Goal: Task Accomplishment & Management: Complete application form

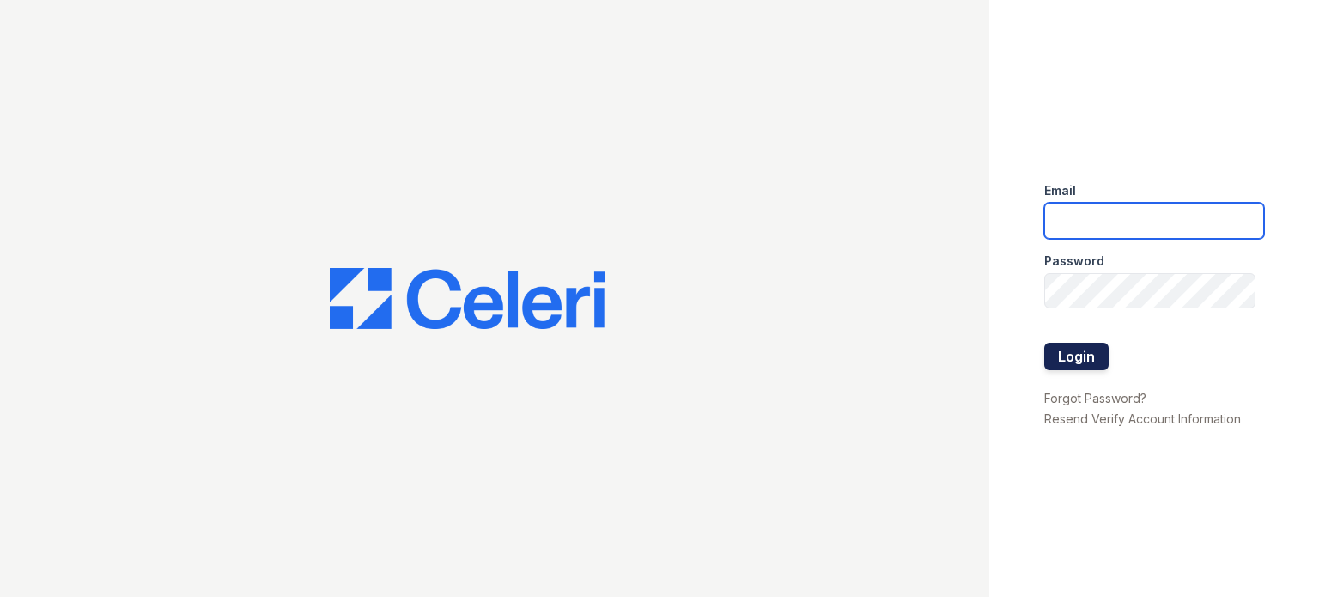
type input "[EMAIL_ADDRESS][DOMAIN_NAME]"
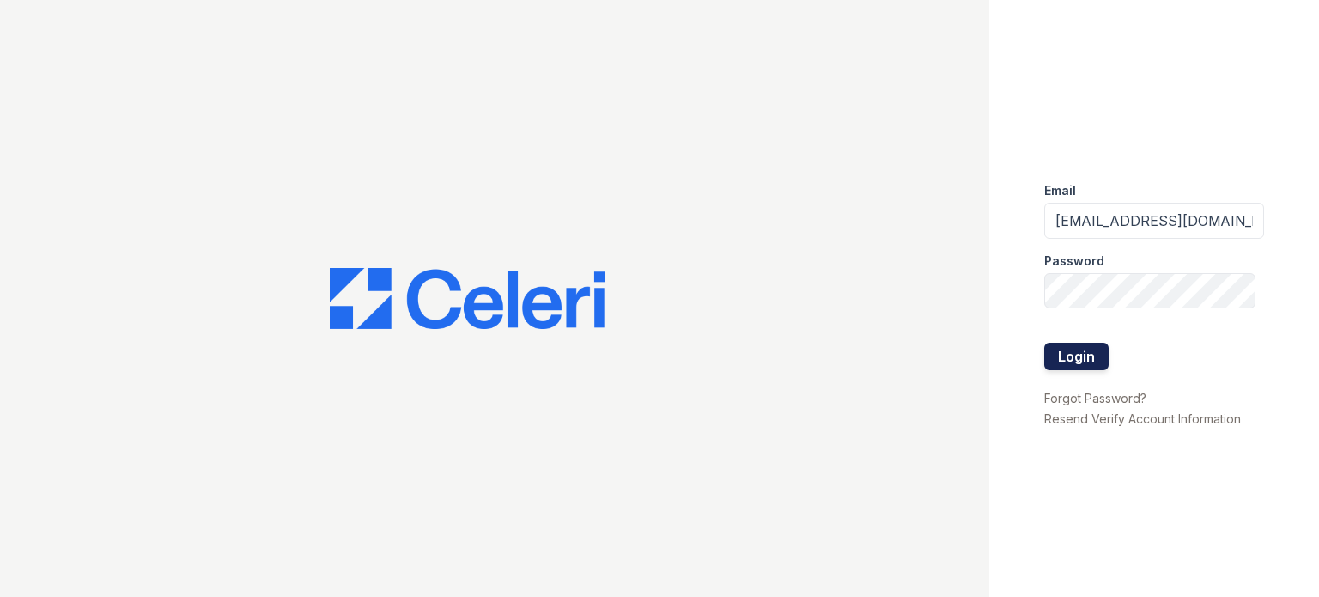
click at [1080, 355] on button "Login" at bounding box center [1076, 356] width 64 height 27
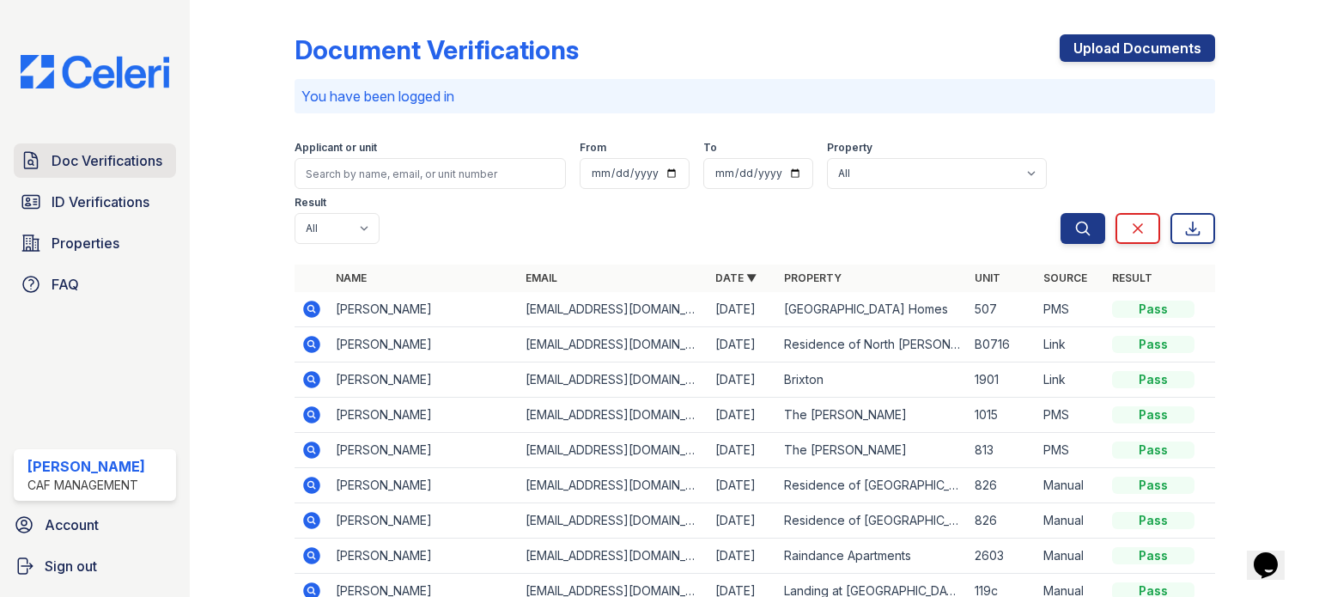
click at [131, 167] on span "Doc Verifications" at bounding box center [107, 160] width 111 height 21
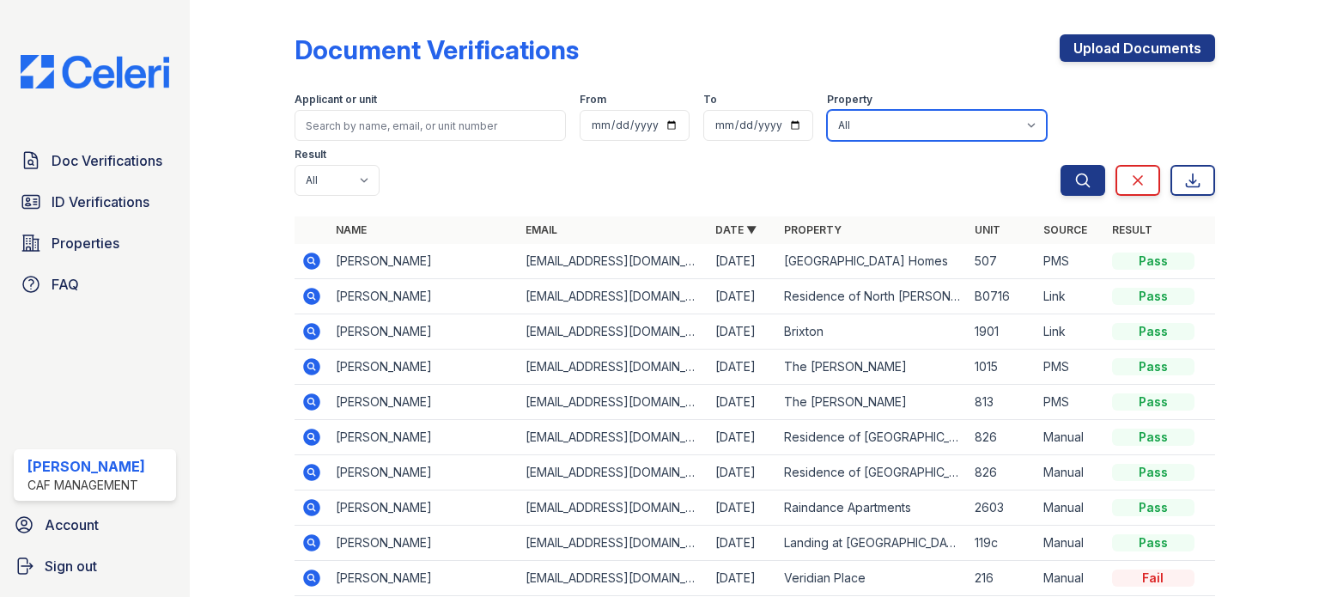
click at [1020, 126] on select "All 2929 Wycliff 29 Fifty Arioso Apartments Artisan Park Apartments Autumn Cree…" at bounding box center [937, 125] width 220 height 31
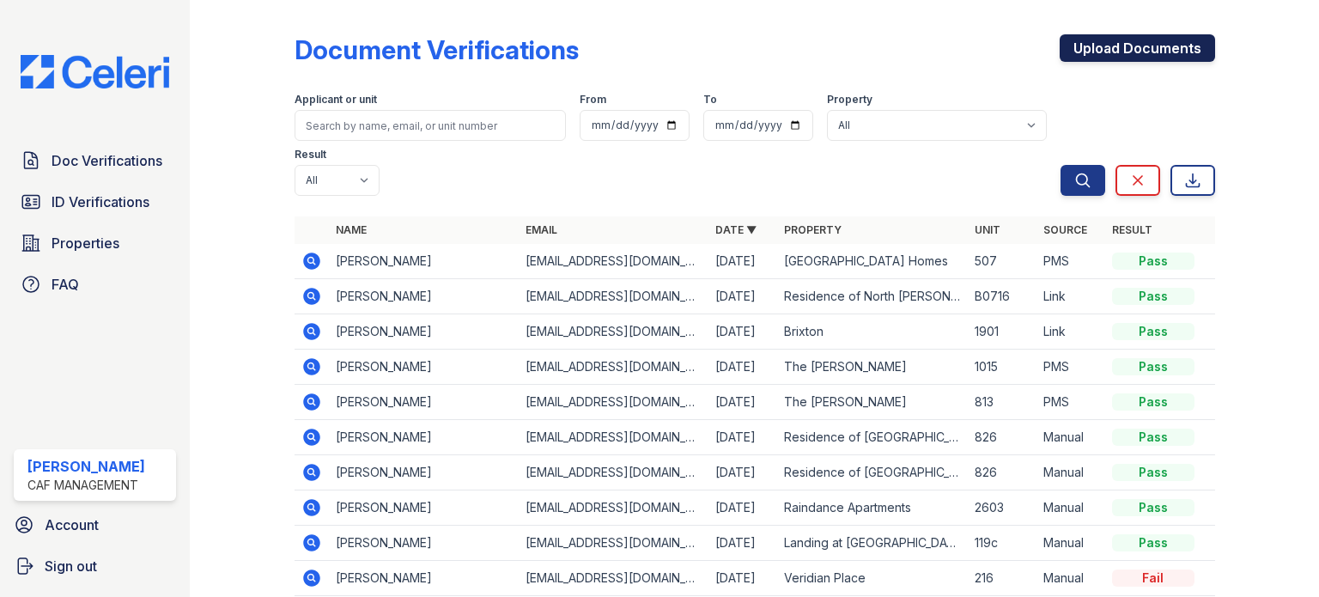
click at [1188, 51] on link "Upload Documents" at bounding box center [1137, 47] width 155 height 27
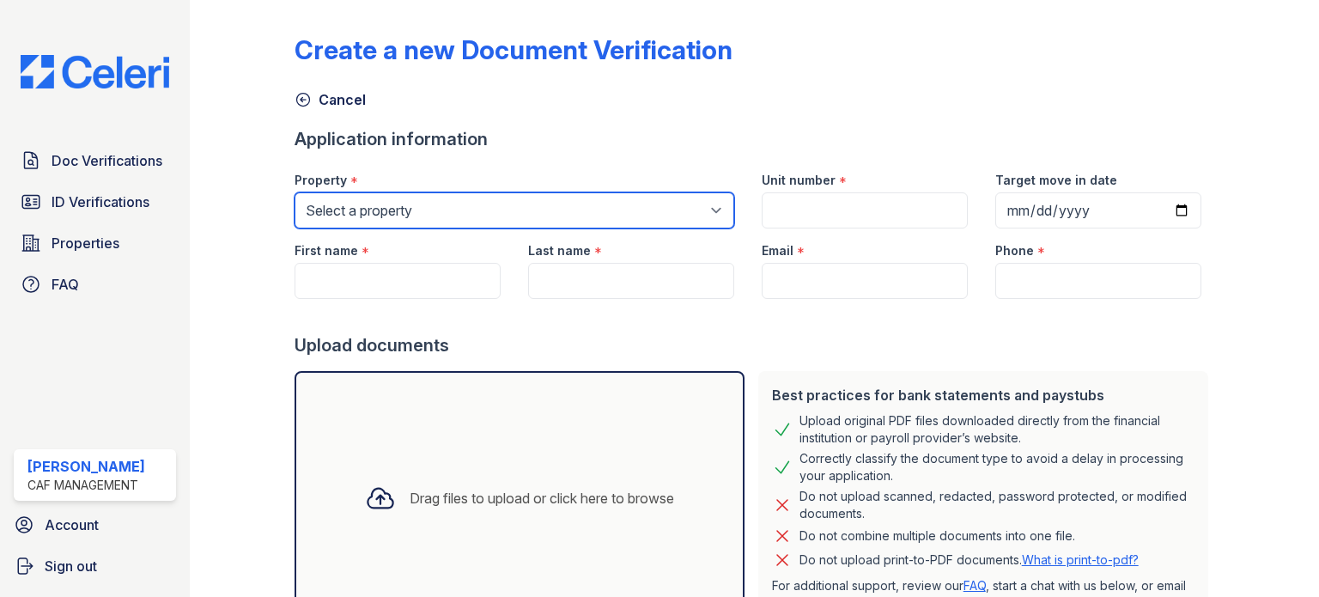
click at [678, 205] on select "Select a property 2929 Wycliff 29 Fifty Arioso Apartments Artisan Park Apartmen…" at bounding box center [515, 210] width 440 height 36
select select "4710"
click at [295, 192] on select "Select a property 2929 Wycliff 29 Fifty Arioso Apartments Artisan Park Apartmen…" at bounding box center [515, 210] width 440 height 36
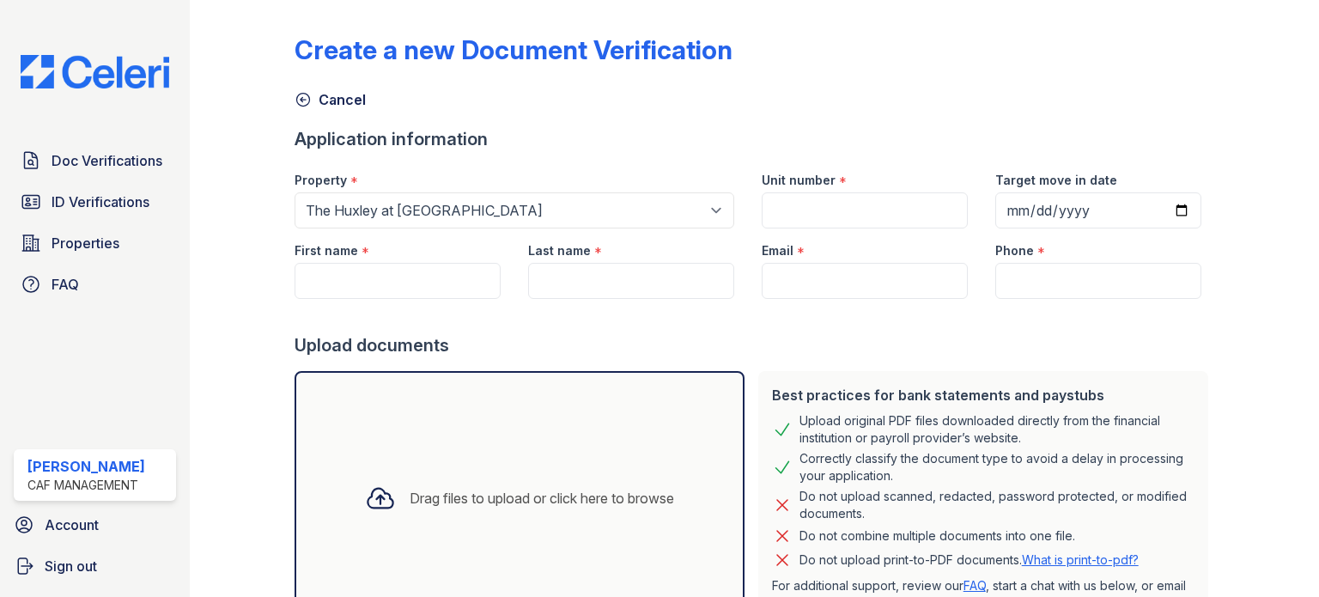
click at [461, 362] on form "Application information Property * Select a property 2929 Wycliff 29 Fifty Ario…" at bounding box center [755, 402] width 921 height 550
click at [414, 281] on input "First name" at bounding box center [398, 281] width 206 height 36
type input "Nando"
click at [584, 278] on input "Last name" at bounding box center [631, 281] width 206 height 36
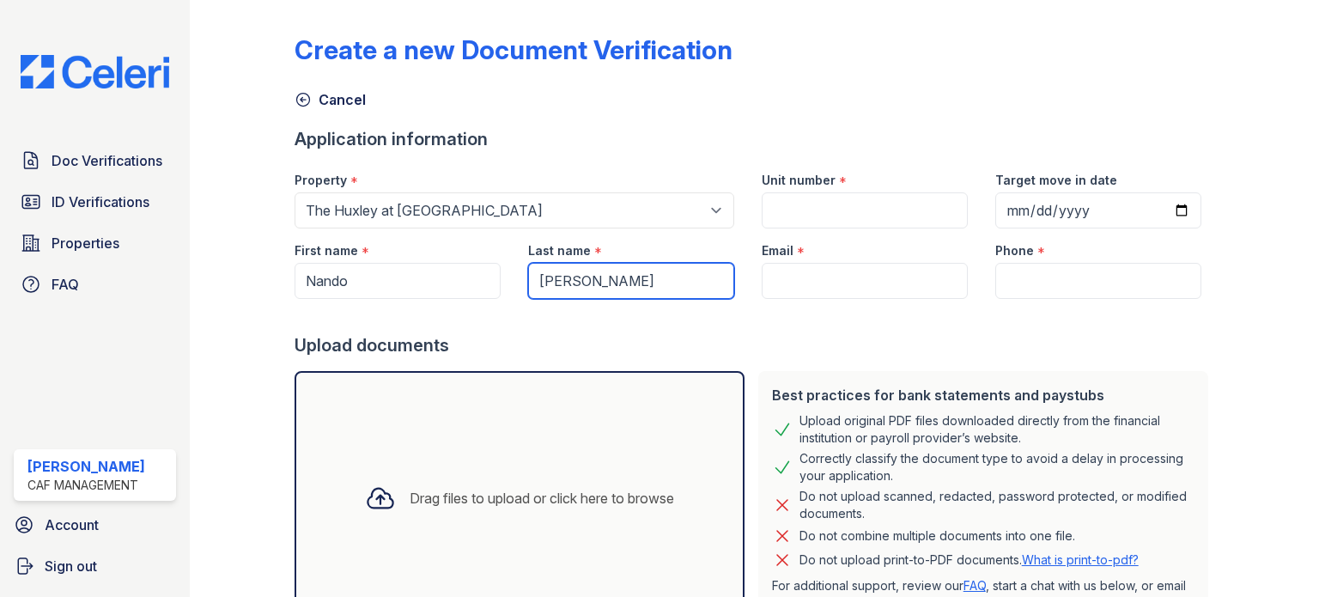
type input "Lopez"
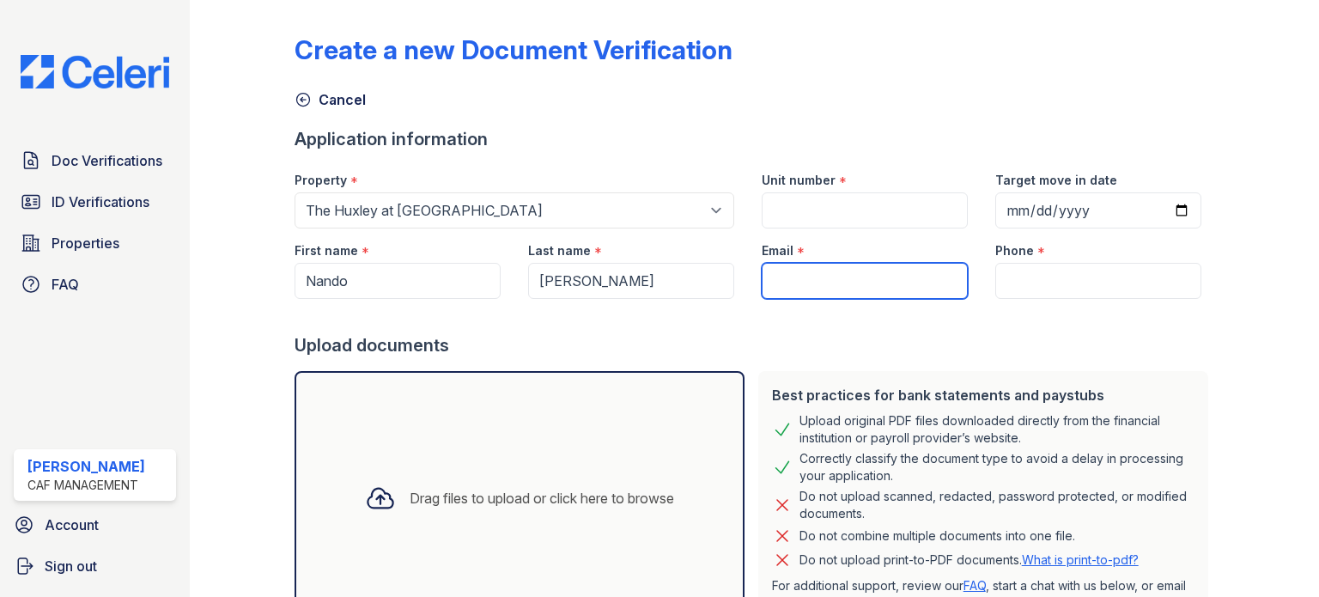
click at [794, 280] on input "Email" at bounding box center [865, 281] width 206 height 36
type input "nandolcm@hotmail.com"
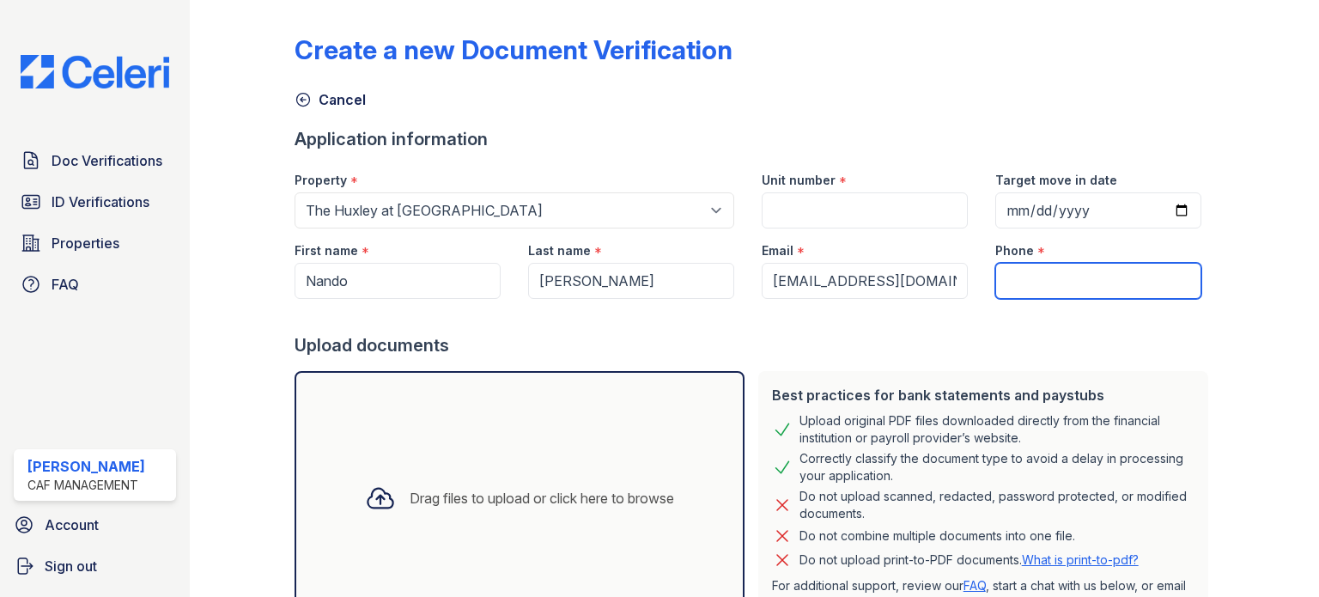
click at [1029, 289] on input "Phone" at bounding box center [1098, 281] width 206 height 36
type input "7863725837"
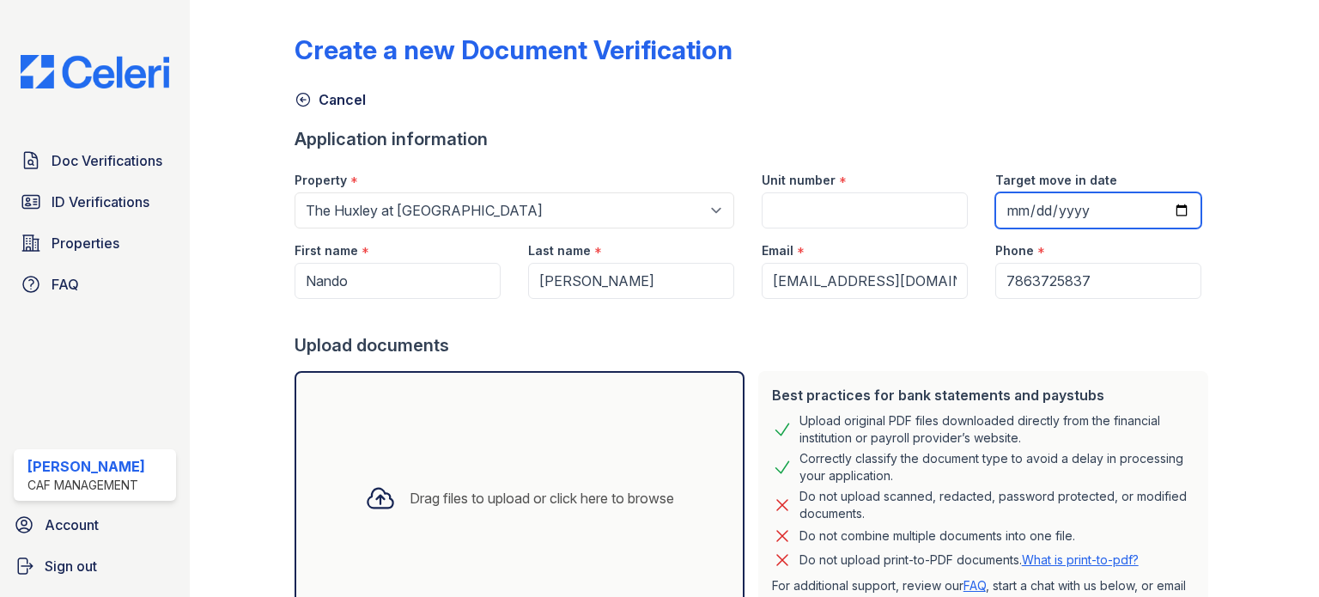
click at [1027, 213] on input "Target move in date" at bounding box center [1098, 210] width 206 height 36
click at [1013, 212] on input "Target move in date" at bounding box center [1098, 210] width 206 height 36
type input "0029-01-08"
click at [1009, 211] on input "Target move in date" at bounding box center [1098, 210] width 206 height 36
type input "2025-08-29"
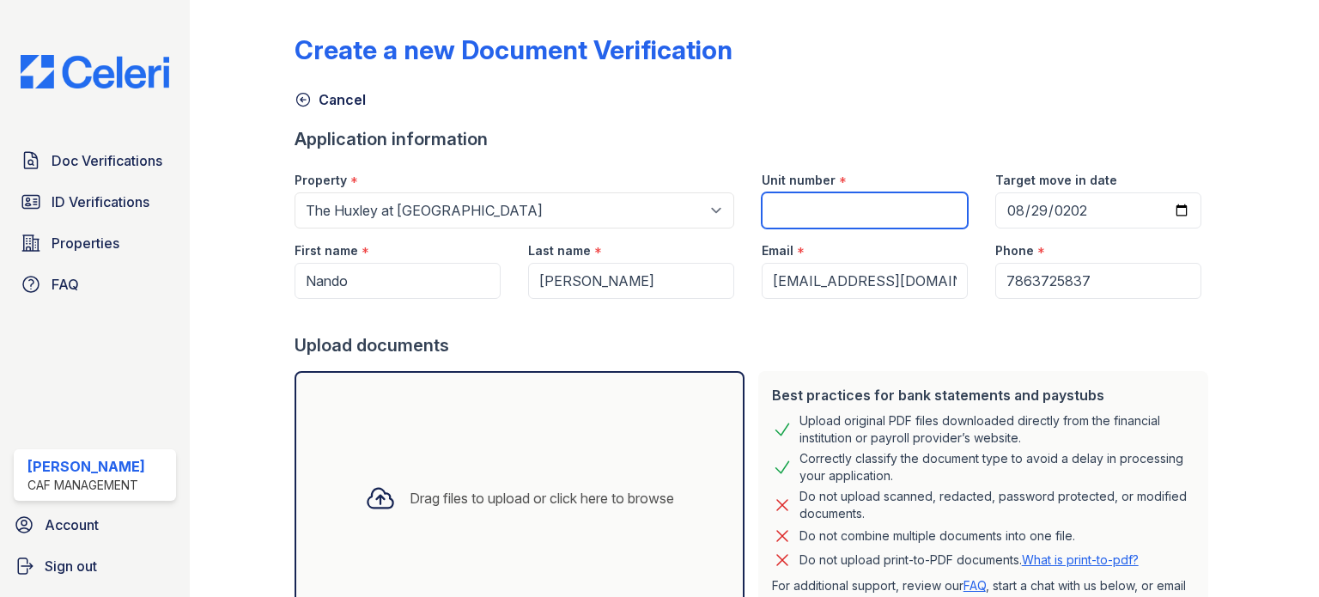
click at [777, 209] on input "Unit number" at bounding box center [865, 210] width 206 height 36
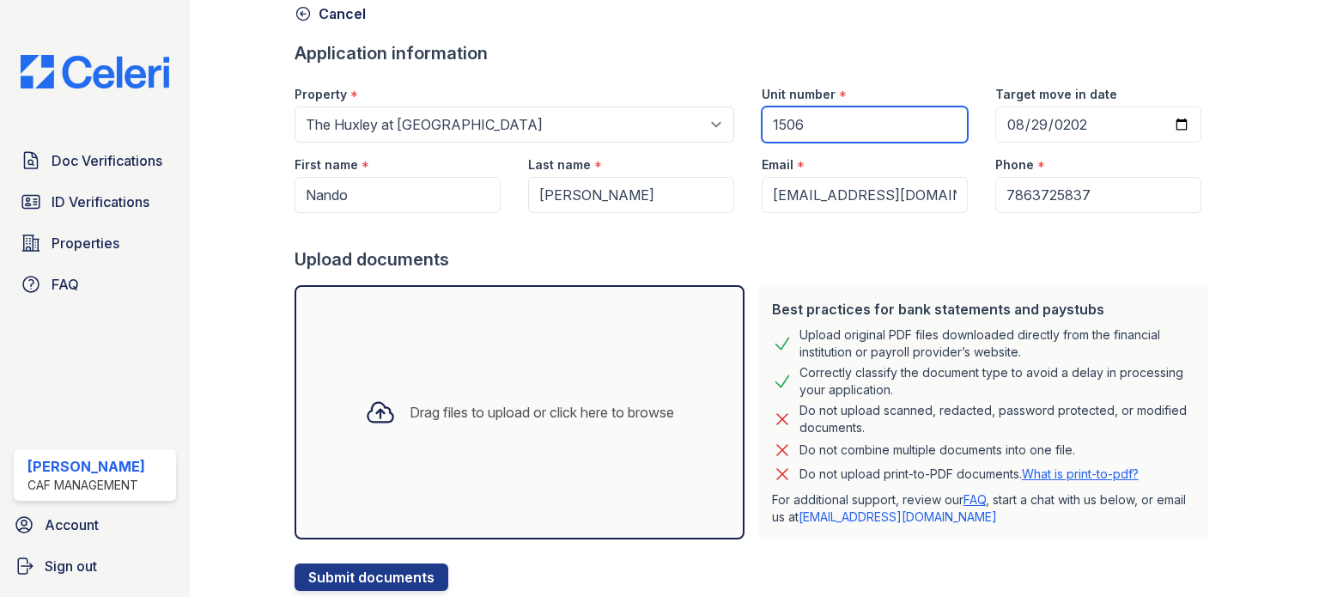
scroll to position [137, 0]
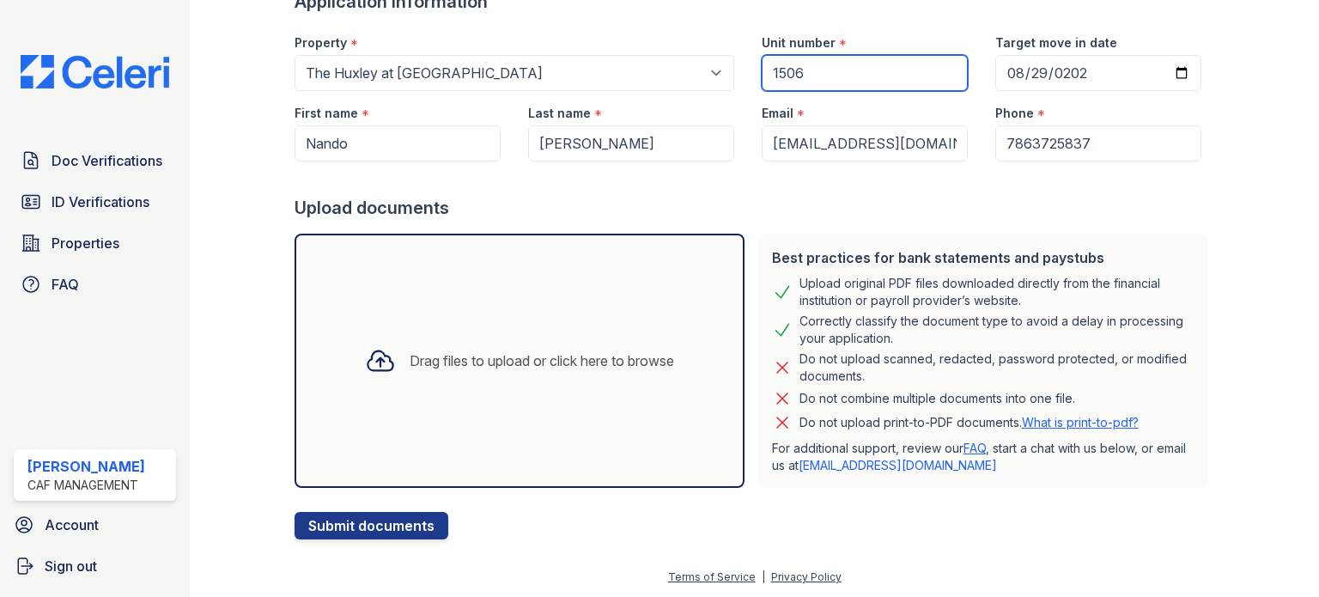
type input "1506"
click at [481, 362] on div "Drag files to upload or click here to browse" at bounding box center [542, 360] width 265 height 21
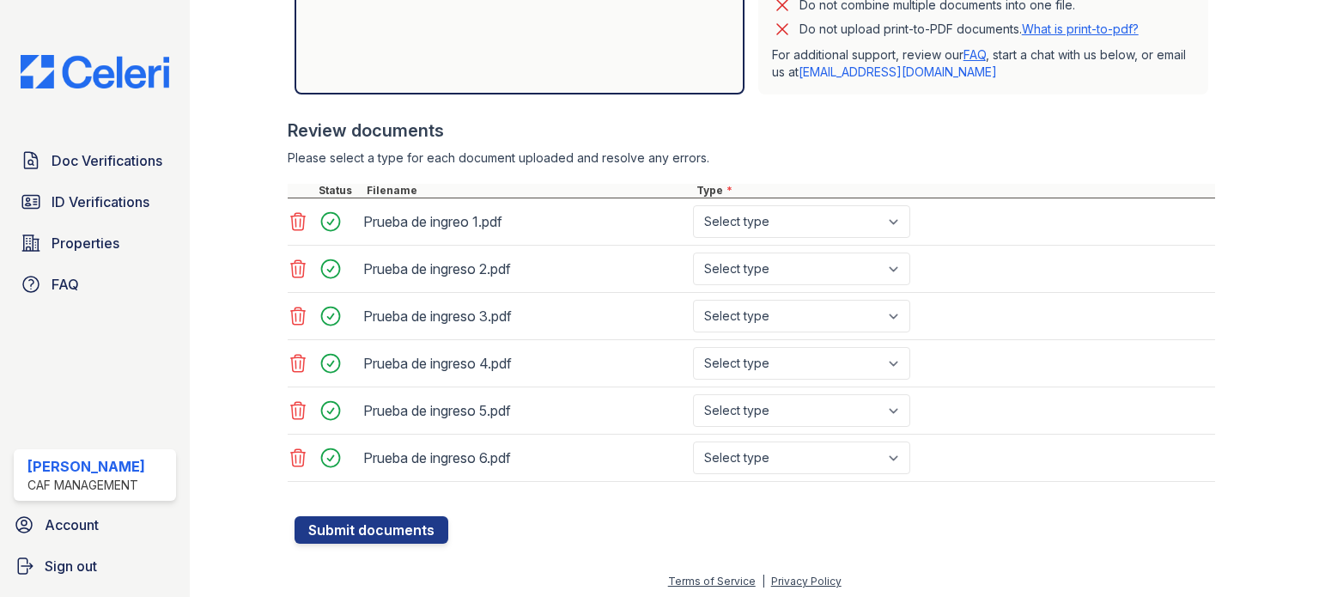
scroll to position [532, 0]
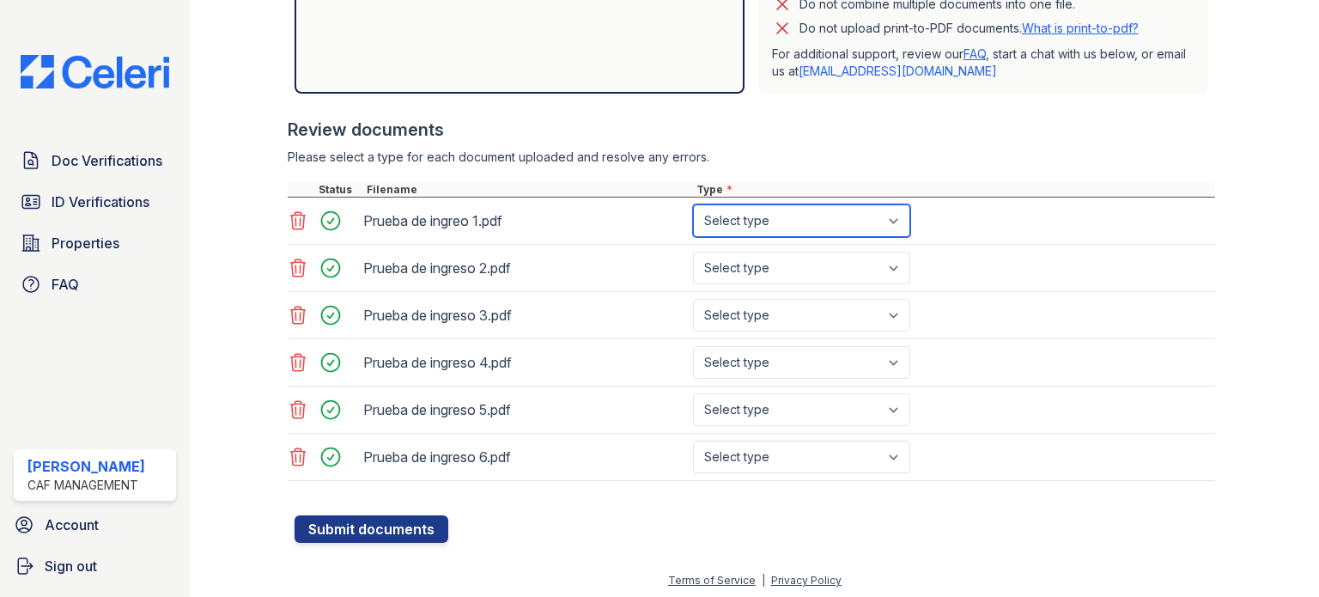
click at [896, 219] on select "Select type Paystub Bank Statement Offer Letter Tax Documents Benefit Award Let…" at bounding box center [801, 220] width 217 height 33
select select "paystub"
click at [693, 204] on select "Select type Paystub Bank Statement Offer Letter Tax Documents Benefit Award Let…" at bounding box center [801, 220] width 217 height 33
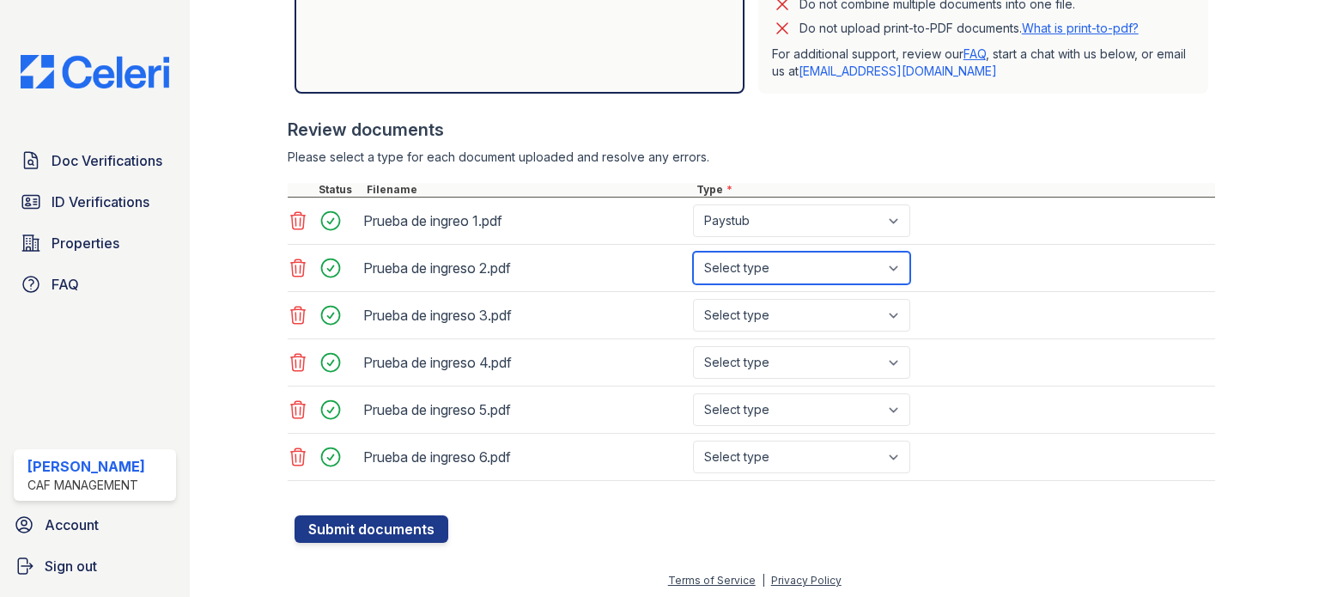
click at [888, 260] on select "Select type Paystub Bank Statement Offer Letter Tax Documents Benefit Award Let…" at bounding box center [801, 268] width 217 height 33
select select "paystub"
click at [693, 252] on select "Select type Paystub Bank Statement Offer Letter Tax Documents Benefit Award Let…" at bounding box center [801, 268] width 217 height 33
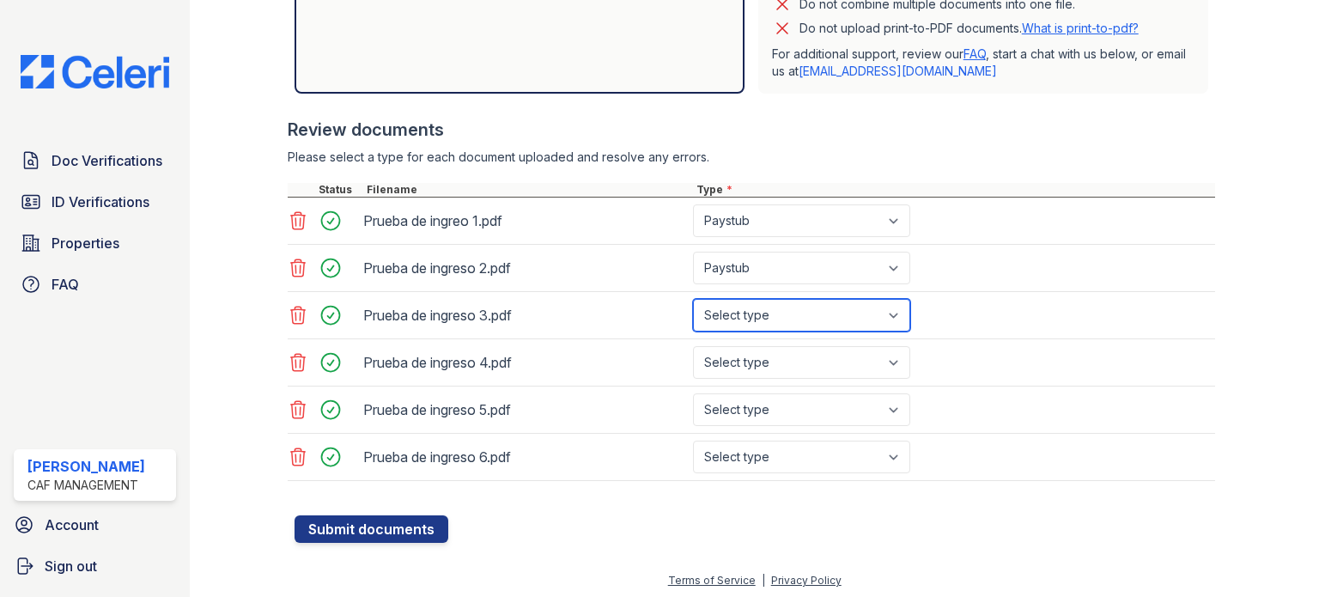
click at [890, 308] on select "Select type Paystub Bank Statement Offer Letter Tax Documents Benefit Award Let…" at bounding box center [801, 315] width 217 height 33
select select "paystub"
click at [693, 299] on select "Select type Paystub Bank Statement Offer Letter Tax Documents Benefit Award Let…" at bounding box center [801, 315] width 217 height 33
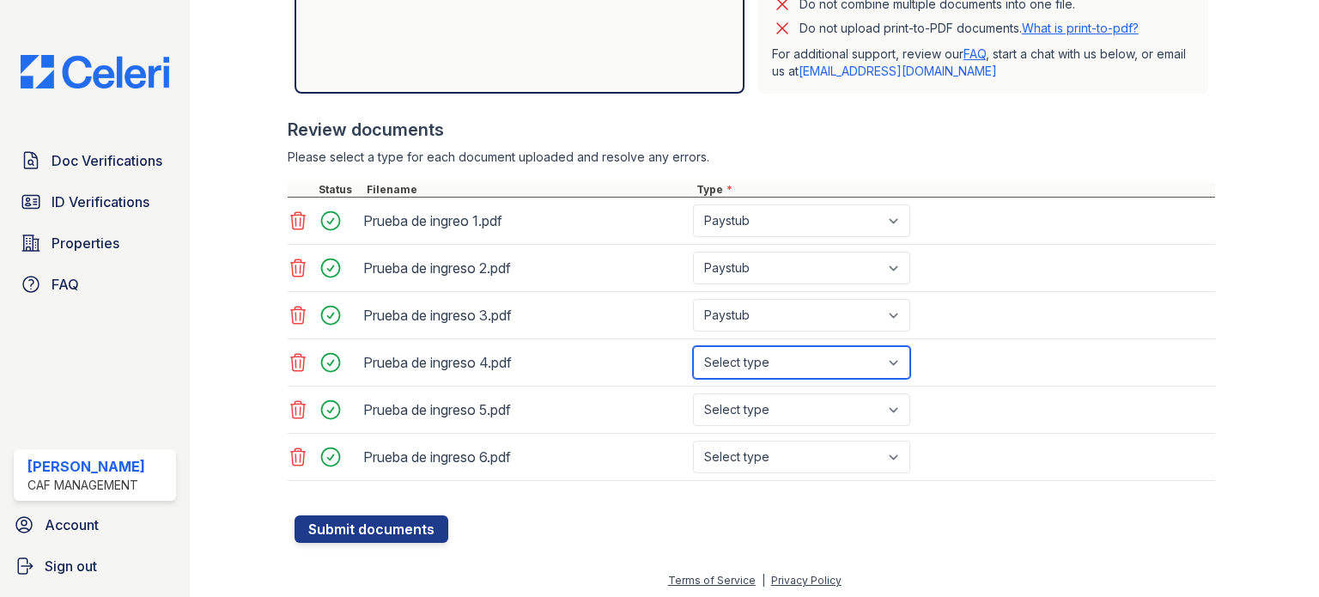
click at [890, 356] on select "Select type Paystub Bank Statement Offer Letter Tax Documents Benefit Award Let…" at bounding box center [801, 362] width 217 height 33
select select "paystub"
click at [693, 346] on select "Select type Paystub Bank Statement Offer Letter Tax Documents Benefit Award Let…" at bounding box center [801, 362] width 217 height 33
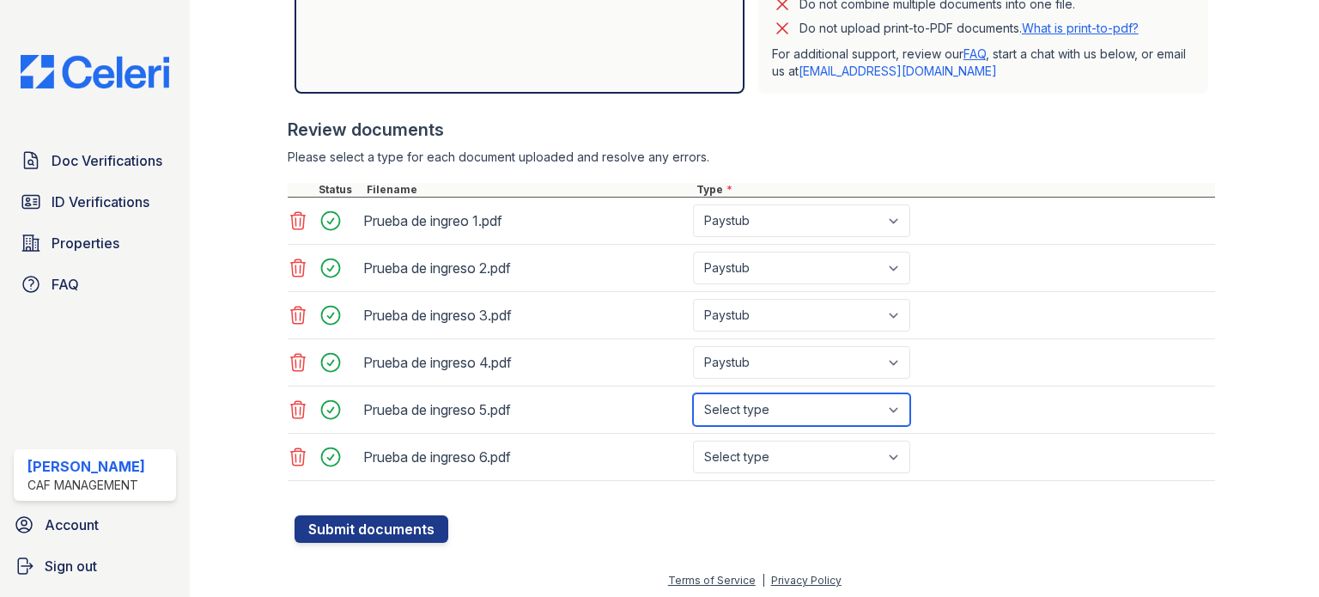
click at [886, 403] on select "Select type Paystub Bank Statement Offer Letter Tax Documents Benefit Award Let…" at bounding box center [801, 409] width 217 height 33
select select "paystub"
click at [693, 393] on select "Select type Paystub Bank Statement Offer Letter Tax Documents Benefit Award Let…" at bounding box center [801, 409] width 217 height 33
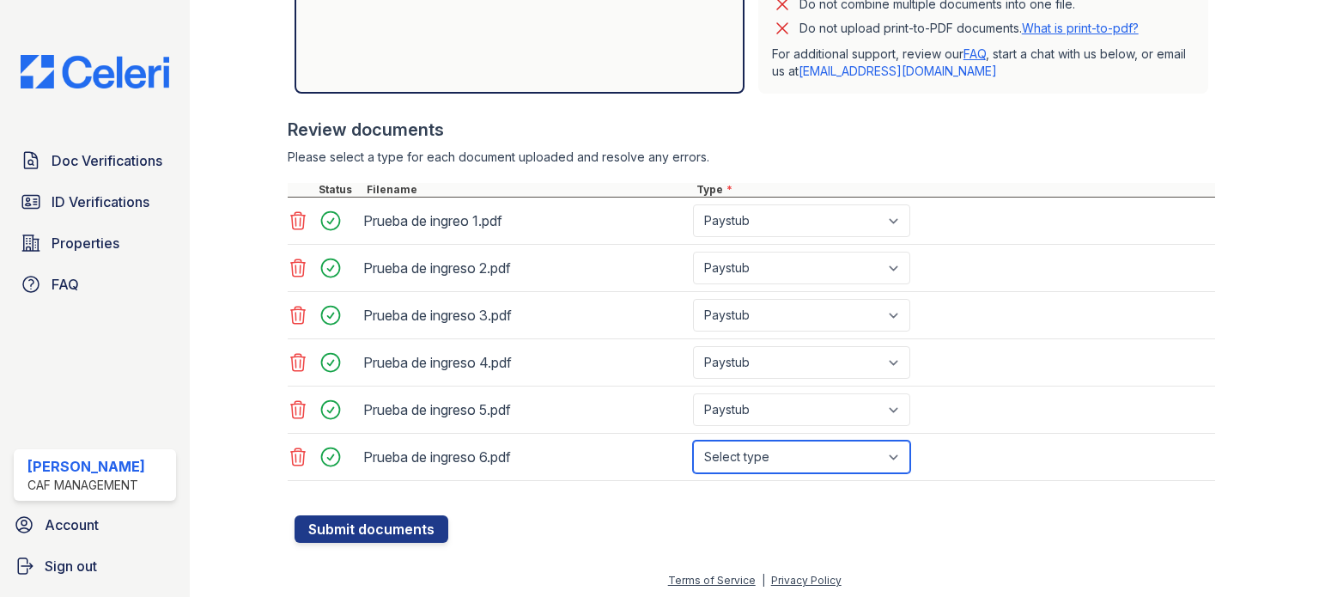
click at [887, 453] on select "Select type Paystub Bank Statement Offer Letter Tax Documents Benefit Award Let…" at bounding box center [801, 457] width 217 height 33
select select "paystub"
click at [693, 441] on select "Select type Paystub Bank Statement Offer Letter Tax Documents Benefit Award Let…" at bounding box center [801, 457] width 217 height 33
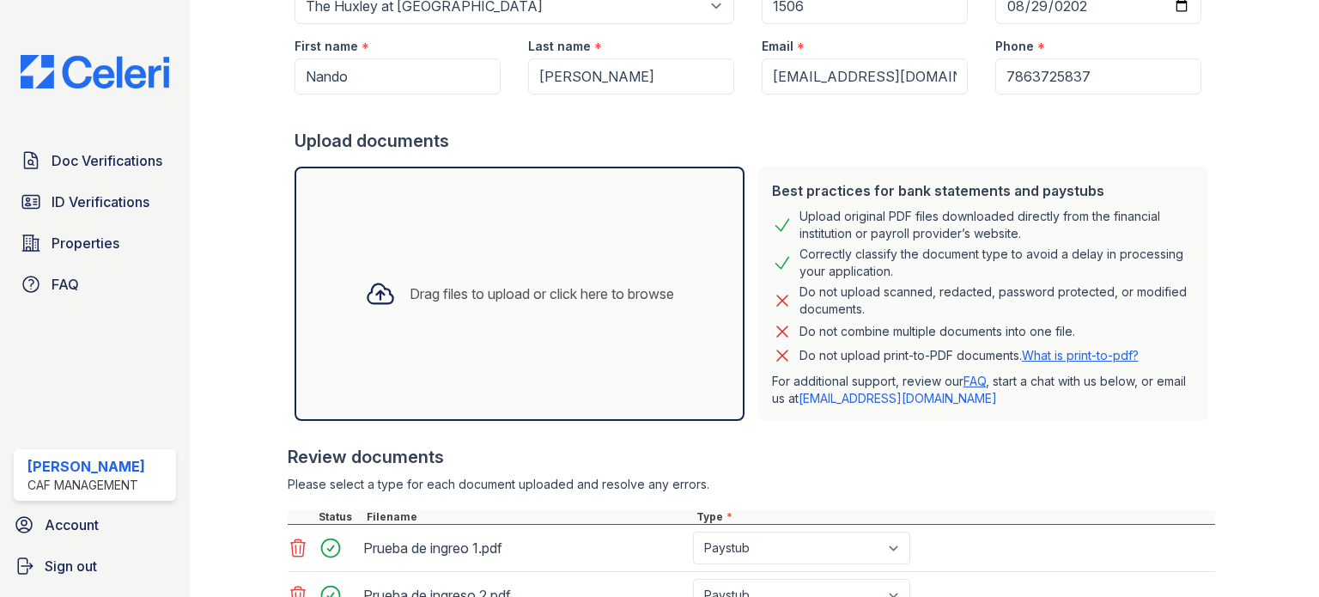
scroll to position [202, 0]
click at [412, 307] on div "Drag files to upload or click here to browse" at bounding box center [519, 296] width 337 height 58
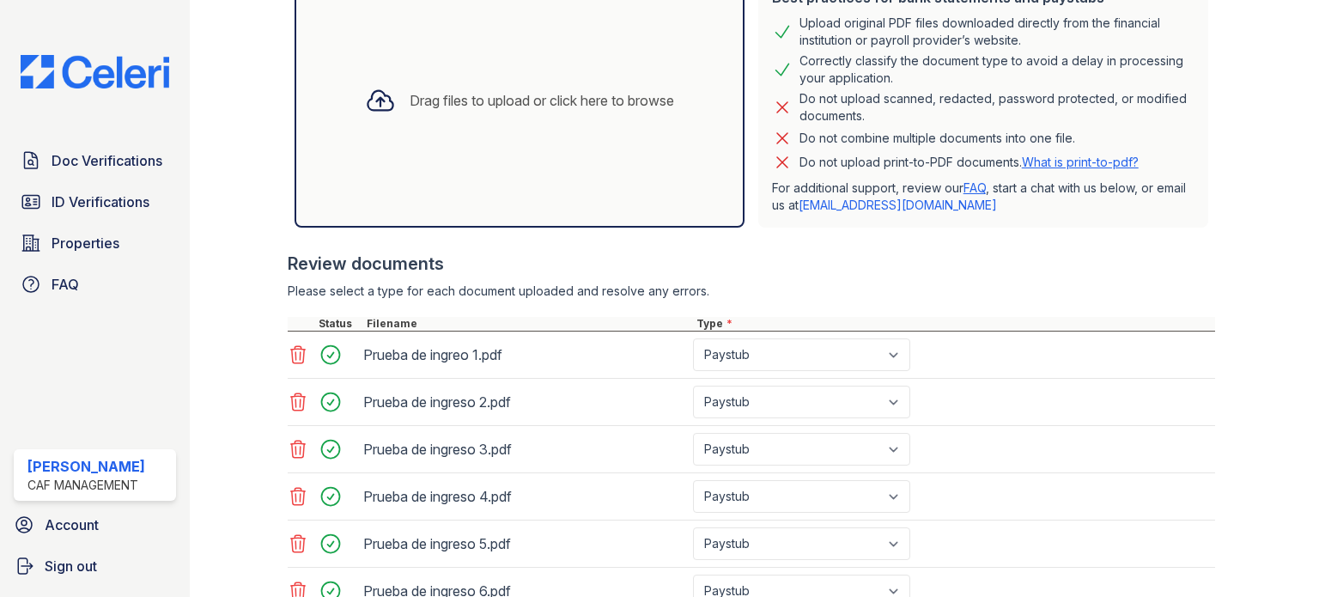
scroll to position [578, 0]
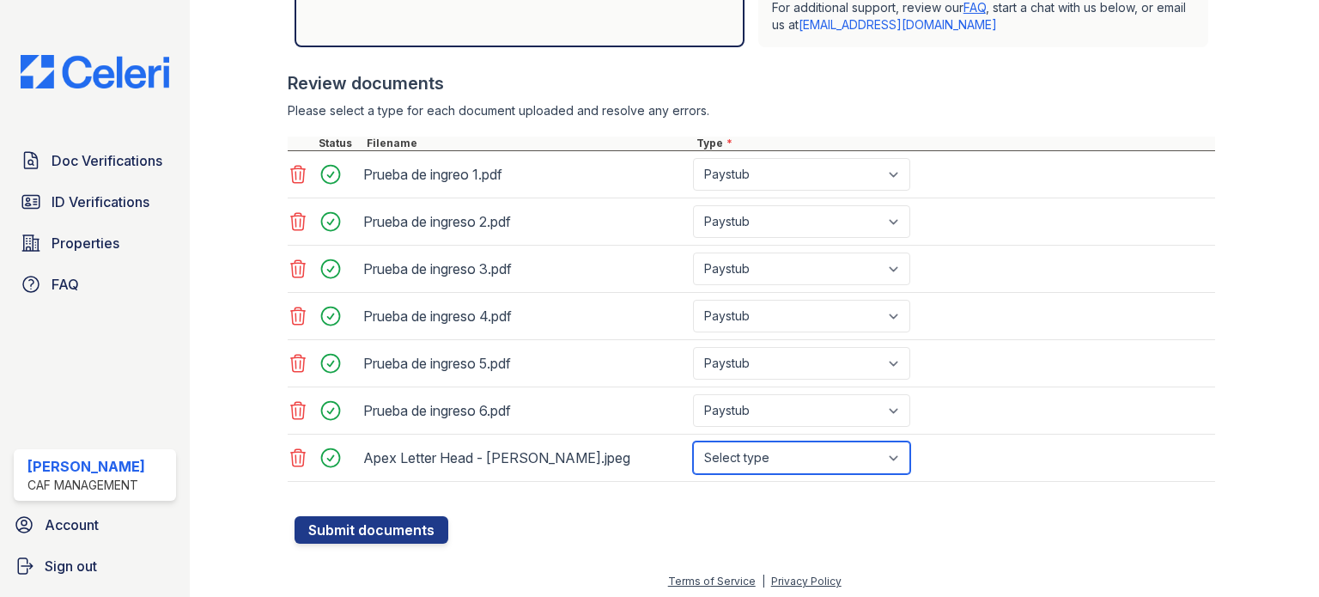
click at [899, 456] on select "Select type Paystub Bank Statement Offer Letter Tax Documents Benefit Award Let…" at bounding box center [801, 457] width 217 height 33
select select "offer_letter"
click at [693, 441] on select "Select type Paystub Bank Statement Offer Letter Tax Documents Benefit Award Let…" at bounding box center [801, 457] width 217 height 33
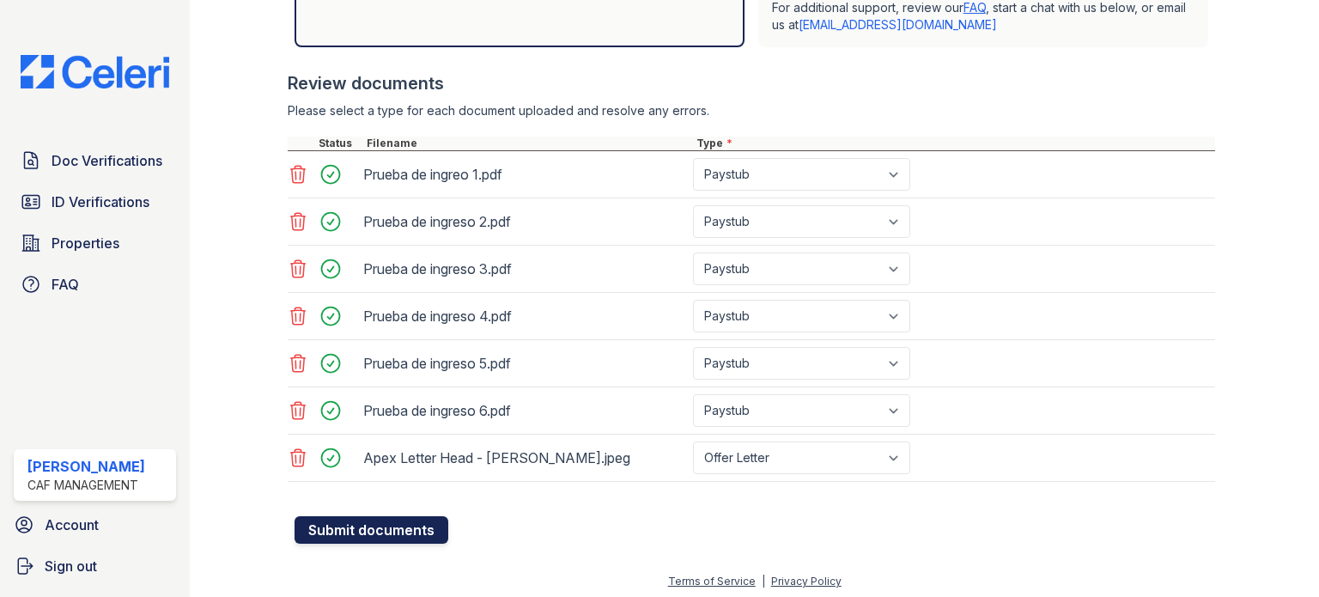
click at [344, 518] on button "Submit documents" at bounding box center [372, 529] width 154 height 27
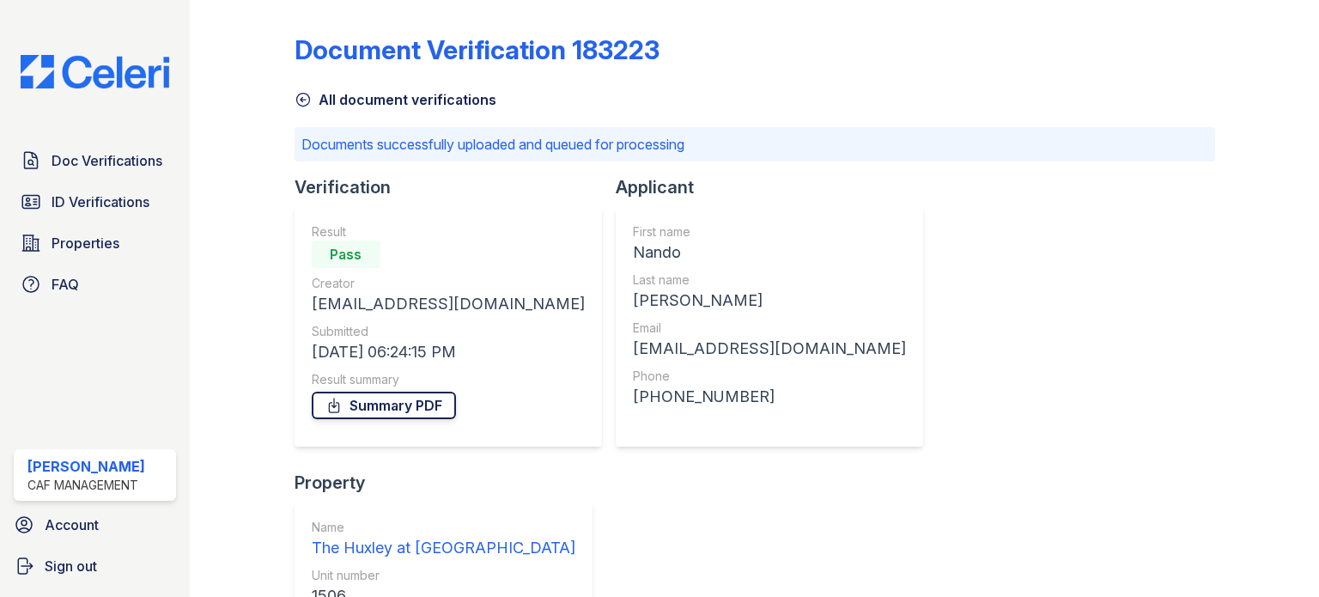
click at [408, 407] on link "Summary PDF" at bounding box center [384, 405] width 144 height 27
